Goal: Communication & Community: Share content

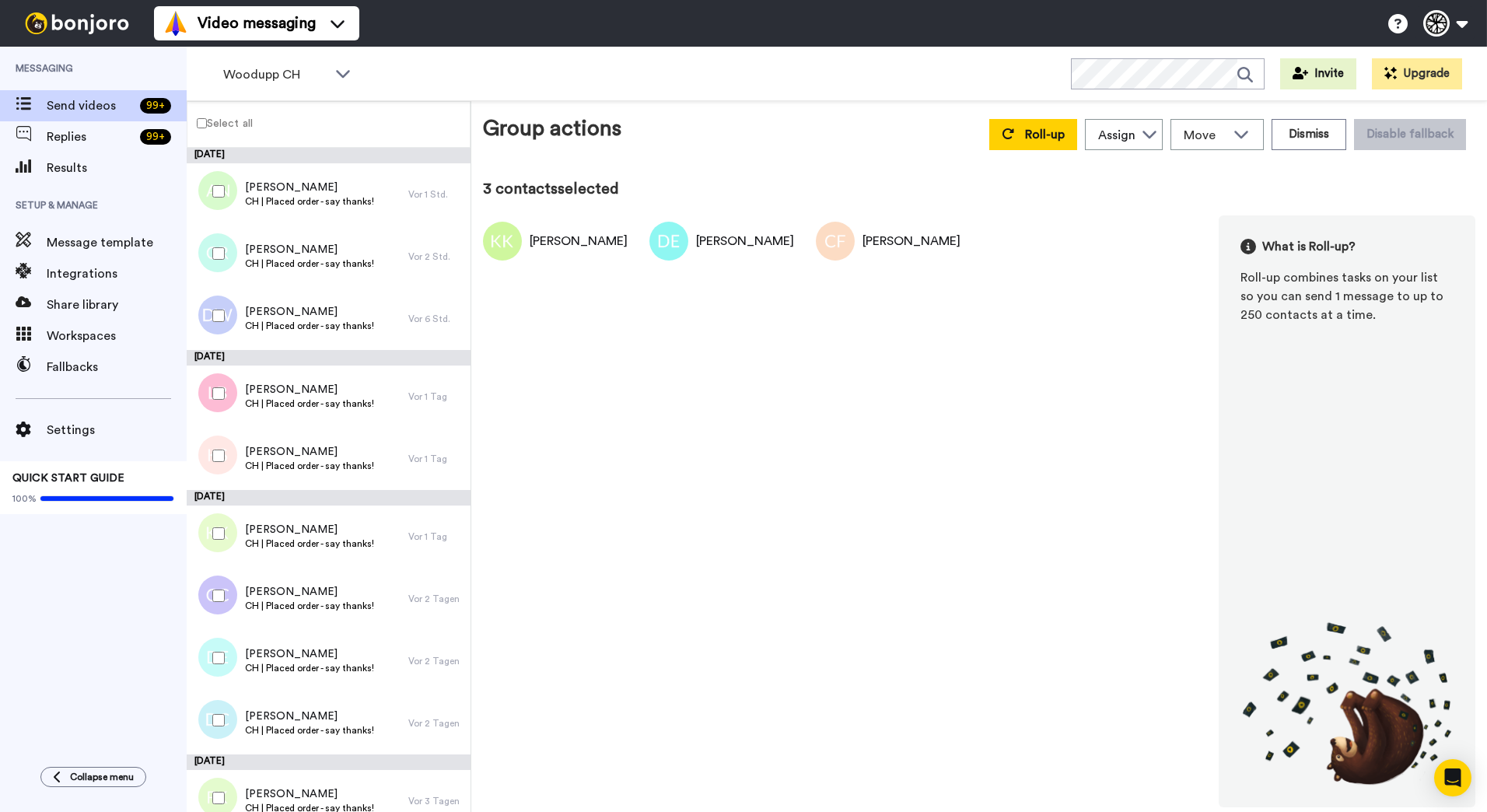
scroll to position [718, 0]
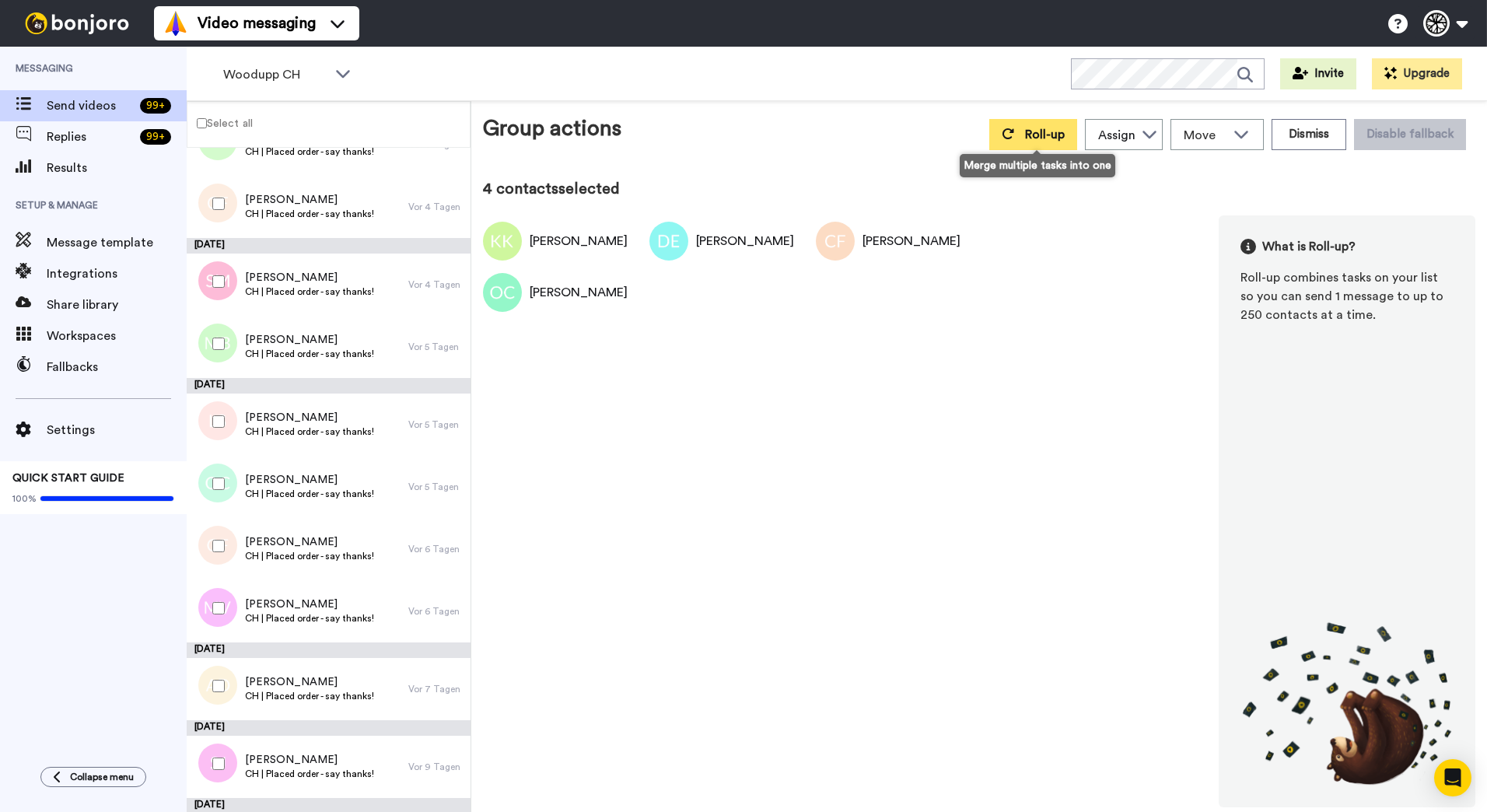
click at [1022, 126] on button "Roll-up" at bounding box center [1033, 135] width 88 height 31
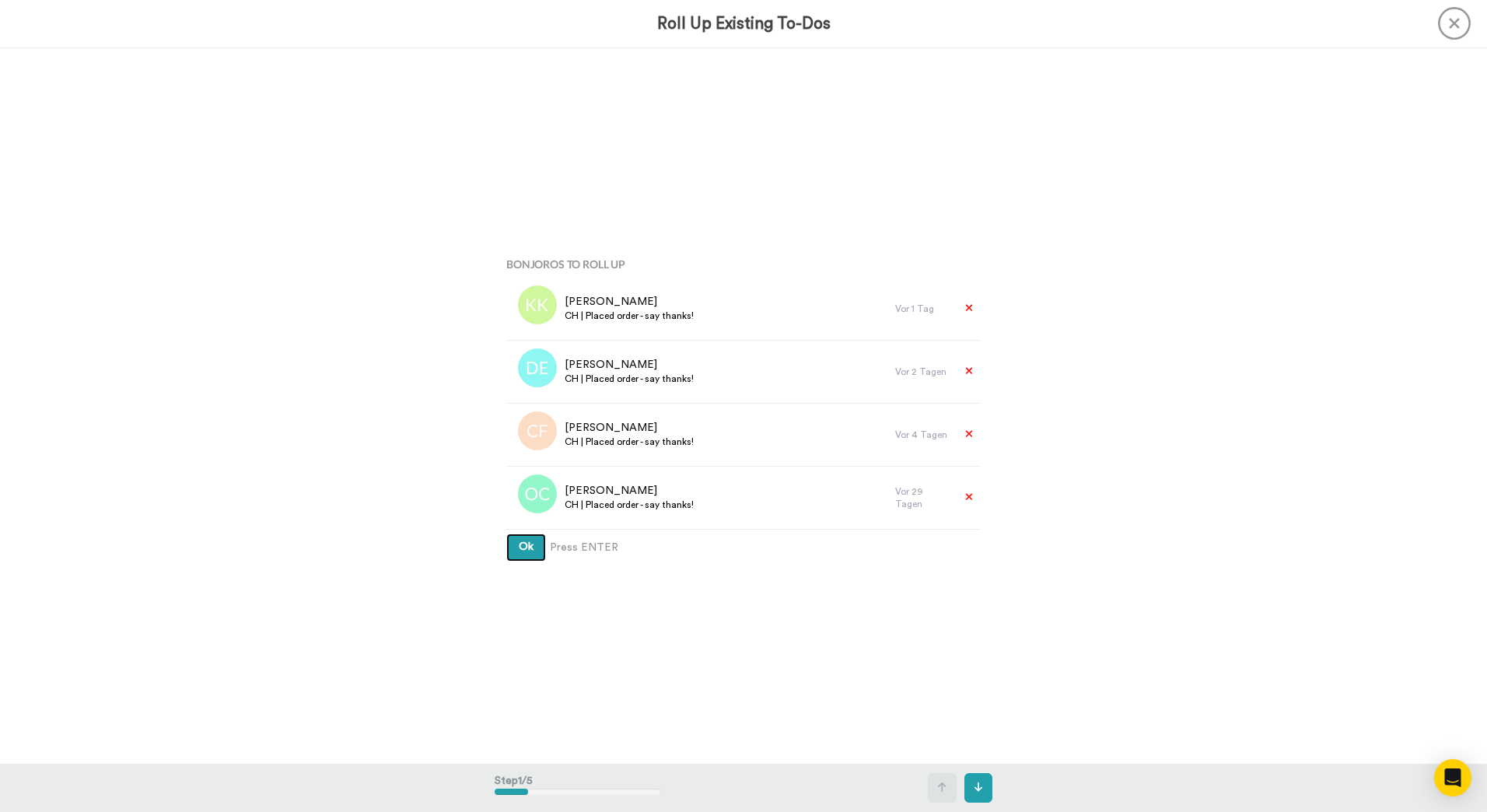
click at [506, 533] on button "Ok" at bounding box center [526, 547] width 40 height 28
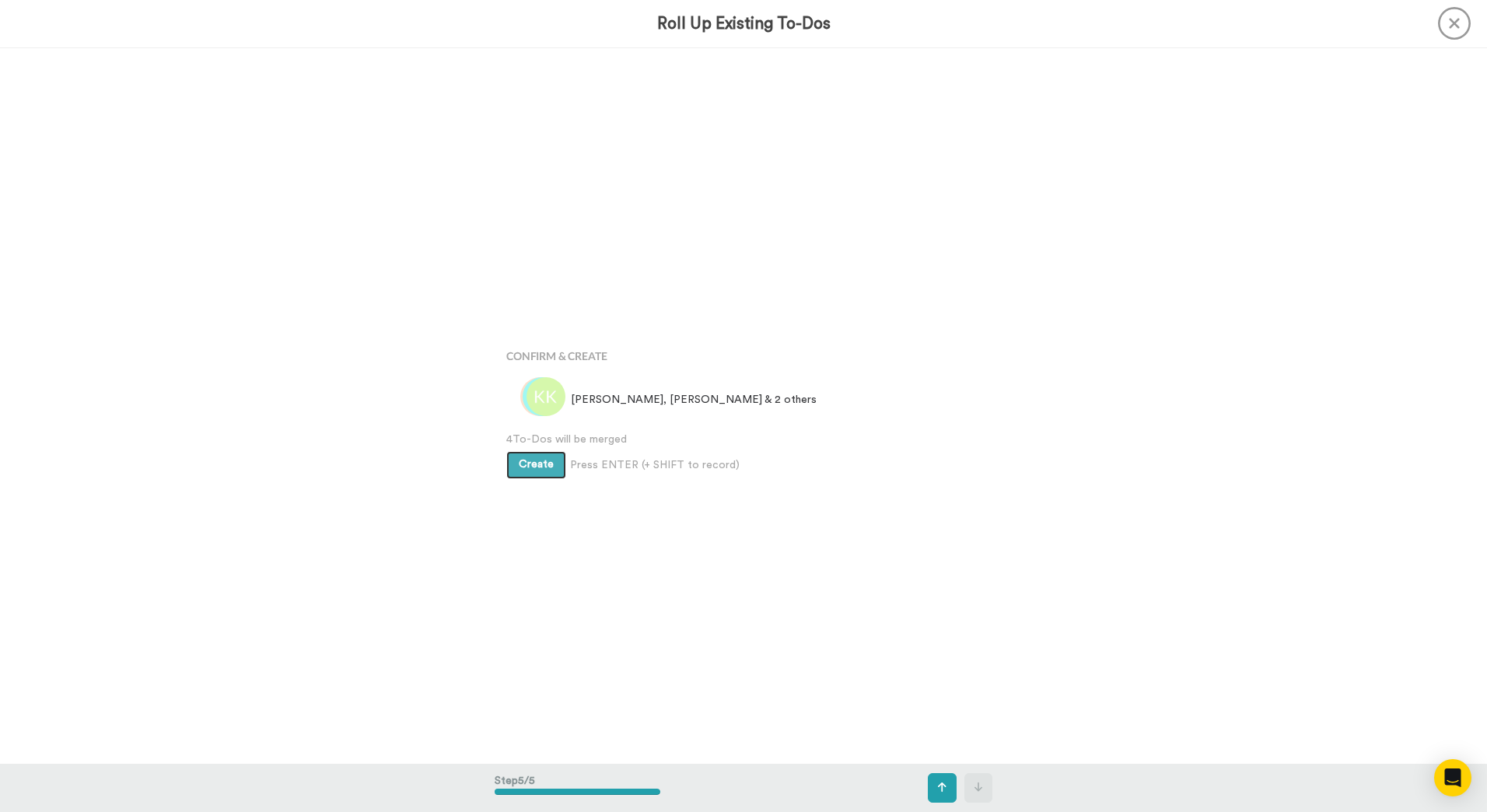
scroll to position [2863, 0]
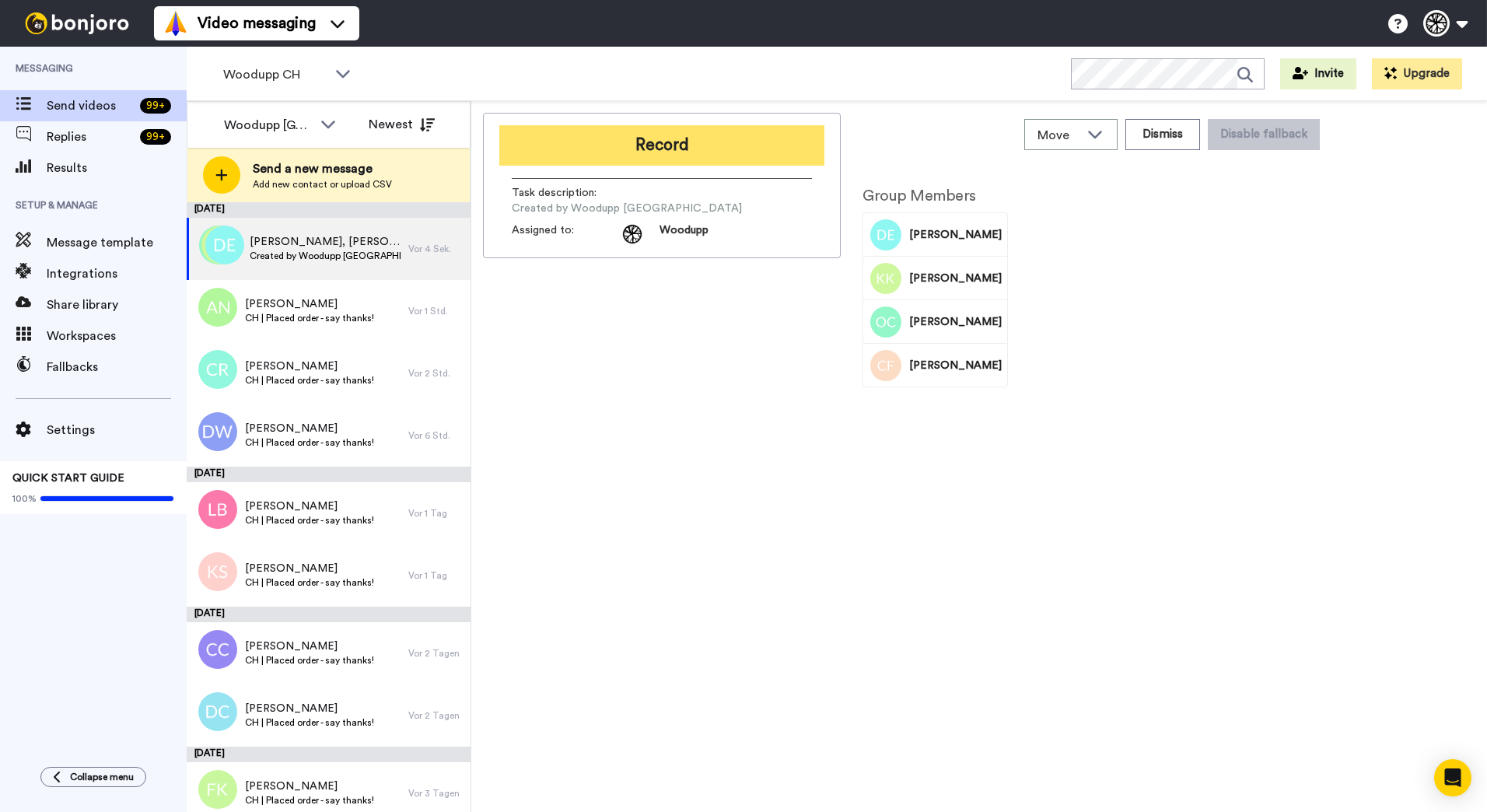
click at [664, 132] on button "Record" at bounding box center [661, 145] width 325 height 40
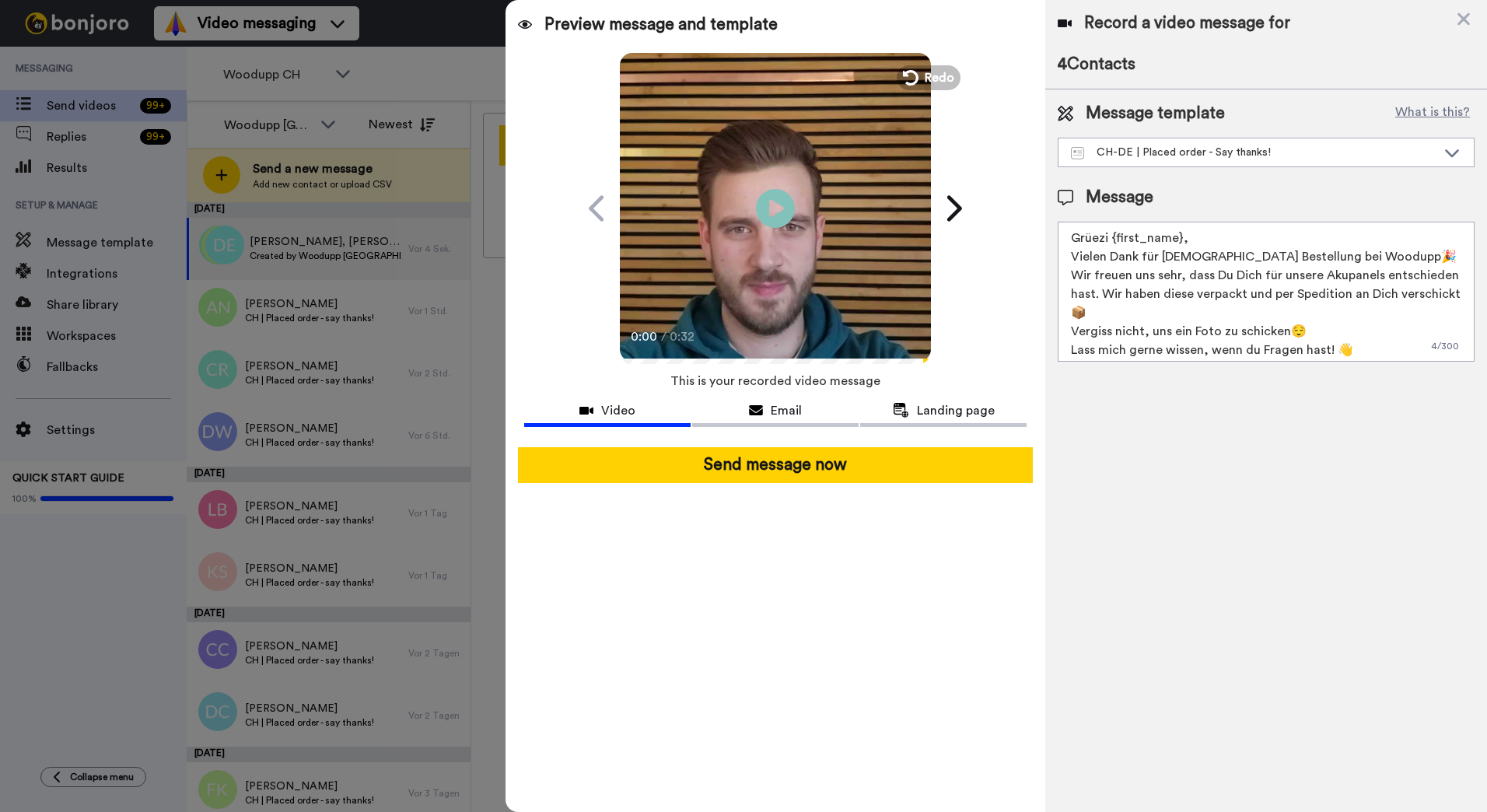
click at [792, 448] on button "Send message now" at bounding box center [775, 464] width 514 height 35
